Goal: Task Accomplishment & Management: Manage account settings

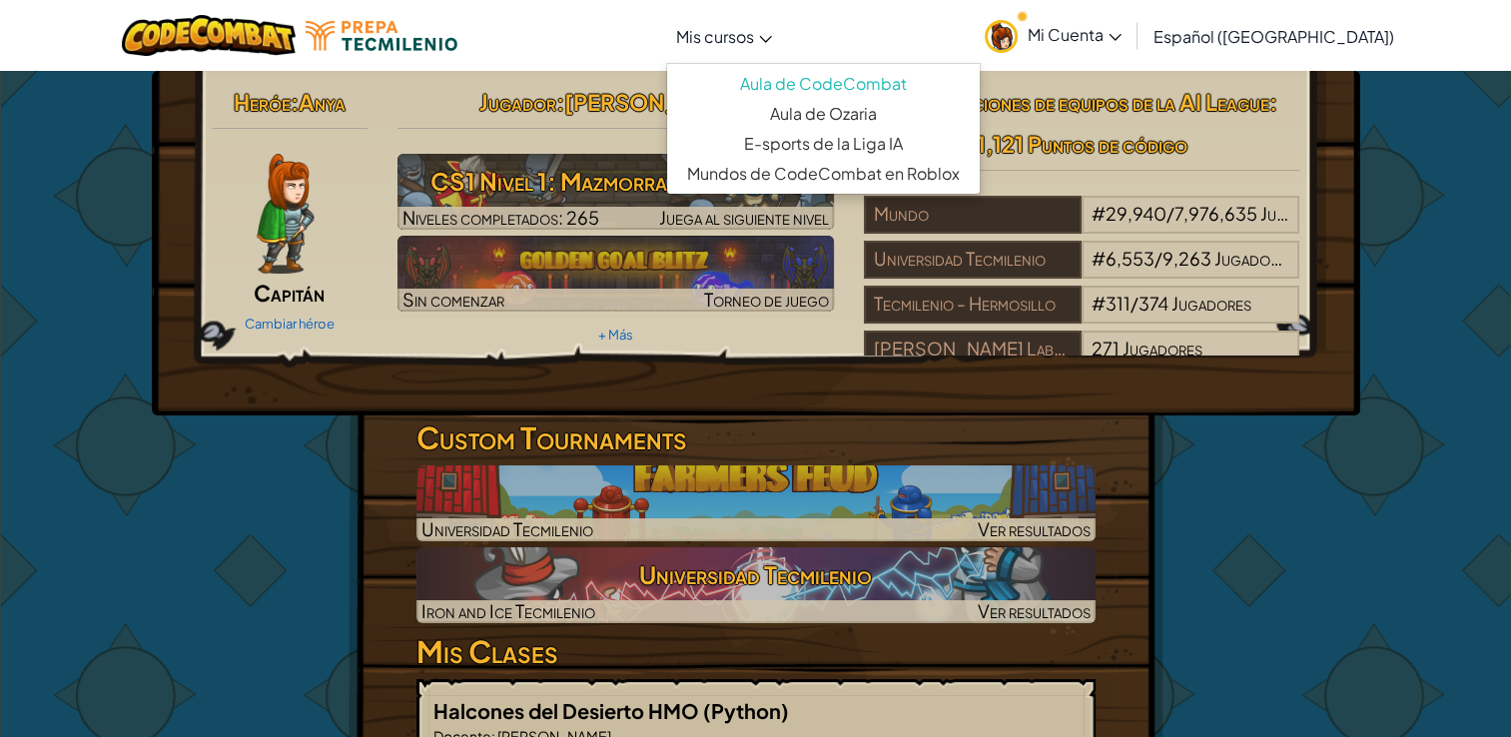
click at [764, 10] on link "Mis cursos" at bounding box center [724, 36] width 116 height 54
click at [803, 134] on link "E-sports de la Liga IA" at bounding box center [823, 144] width 313 height 30
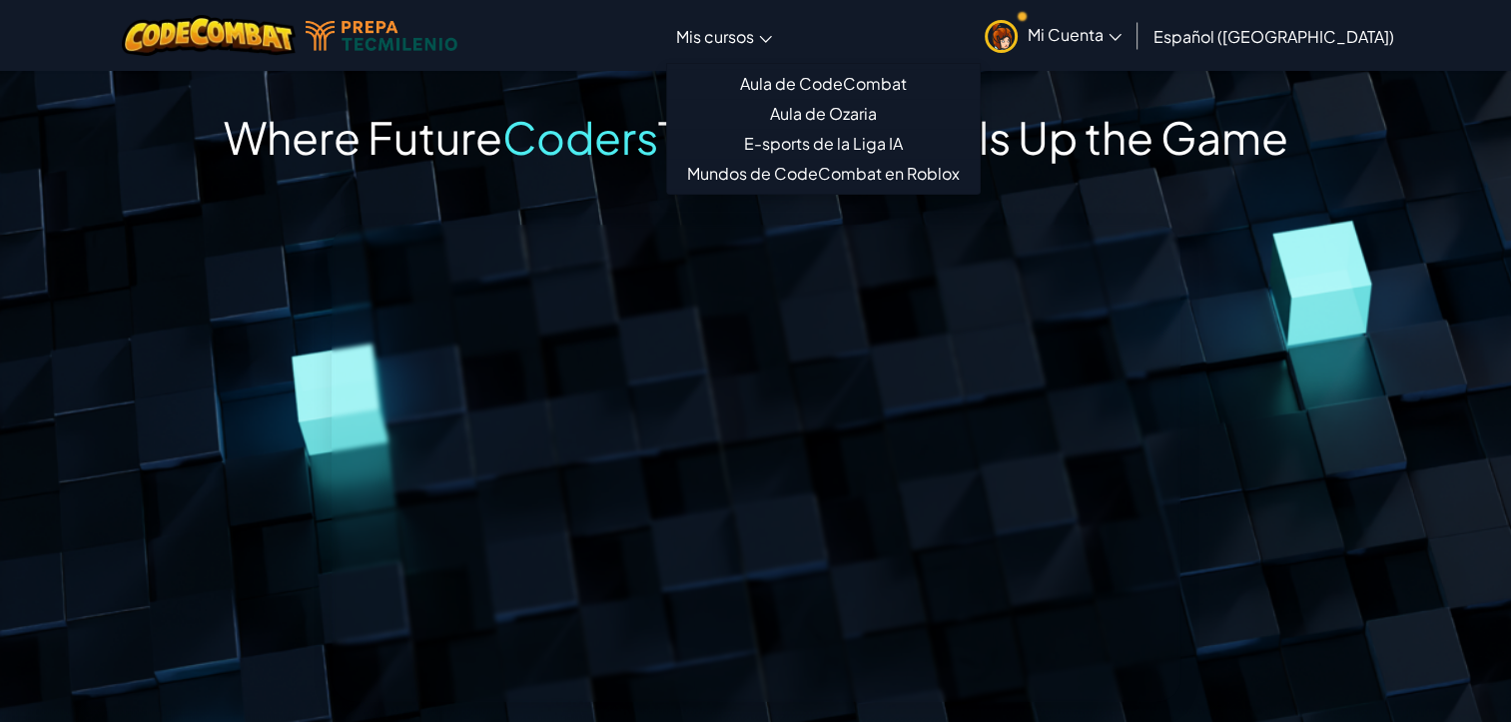
click at [754, 43] on span "Mis cursos" at bounding box center [715, 36] width 78 height 21
click at [806, 174] on link "Mundos de CodeCombat en Roblox" at bounding box center [823, 174] width 313 height 30
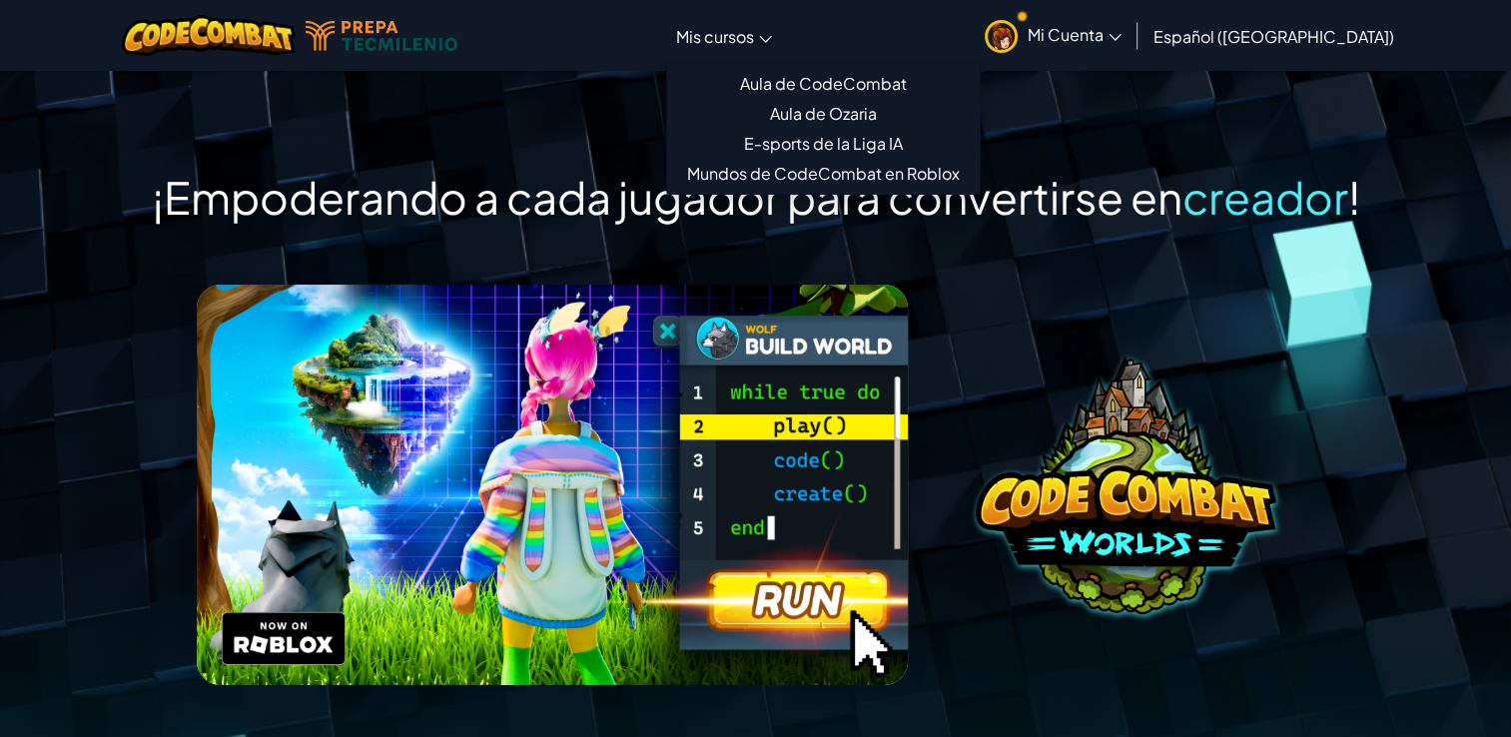
click at [1109, 47] on link "Mi Cuenta" at bounding box center [1053, 35] width 157 height 63
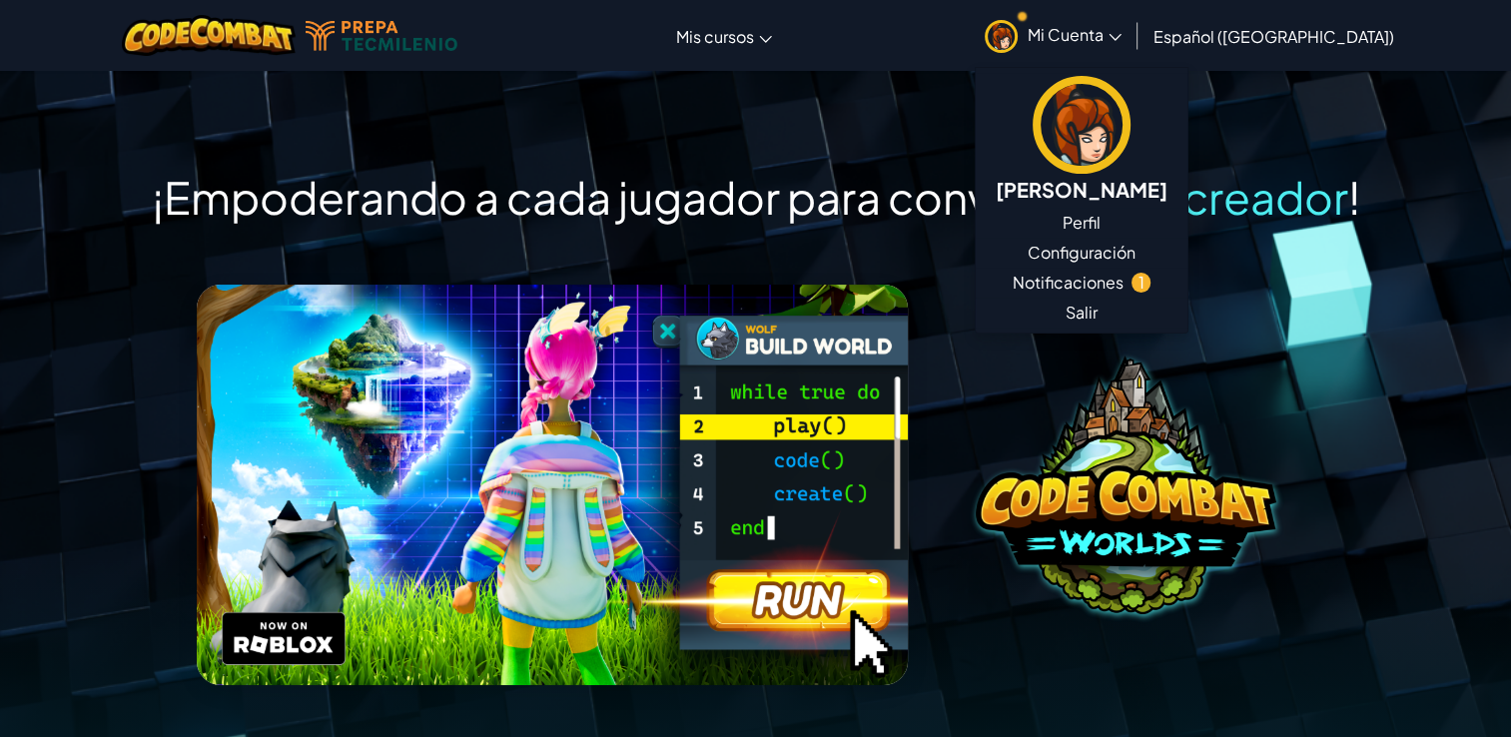
click at [1121, 38] on span "Mi Cuenta" at bounding box center [1075, 34] width 94 height 21
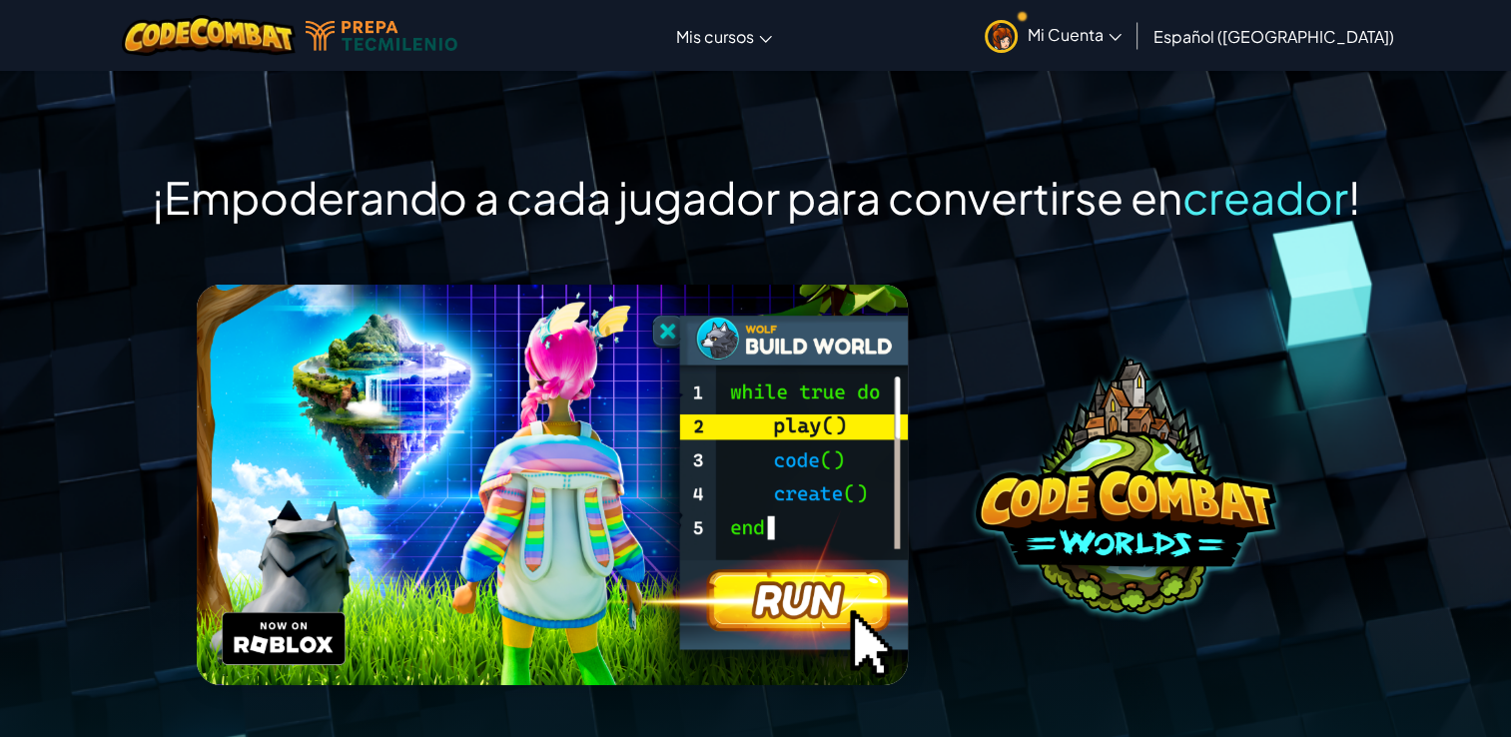
click at [1121, 38] on span "Mi Cuenta" at bounding box center [1075, 34] width 94 height 21
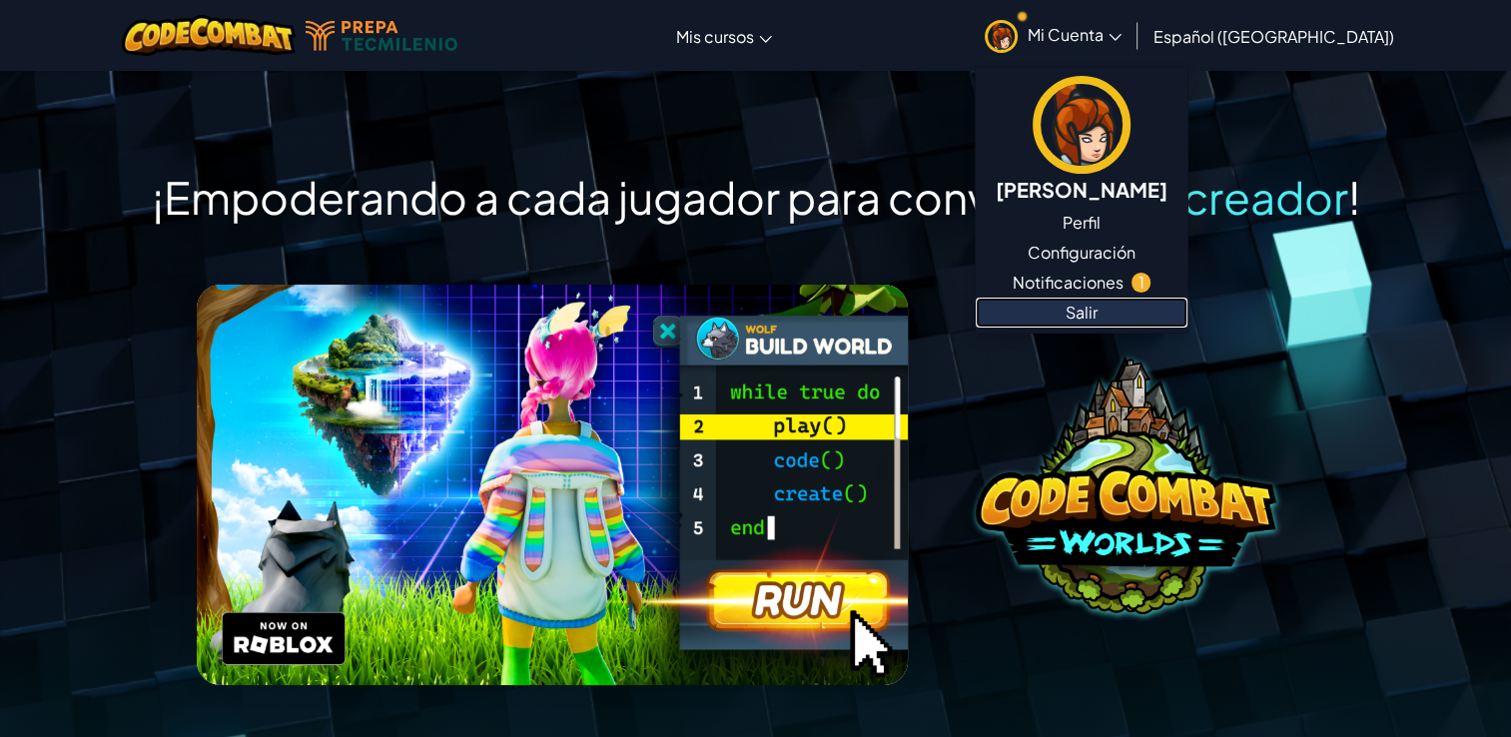
click at [1100, 306] on link "Salir" at bounding box center [1082, 313] width 212 height 30
